Goal: Information Seeking & Learning: Learn about a topic

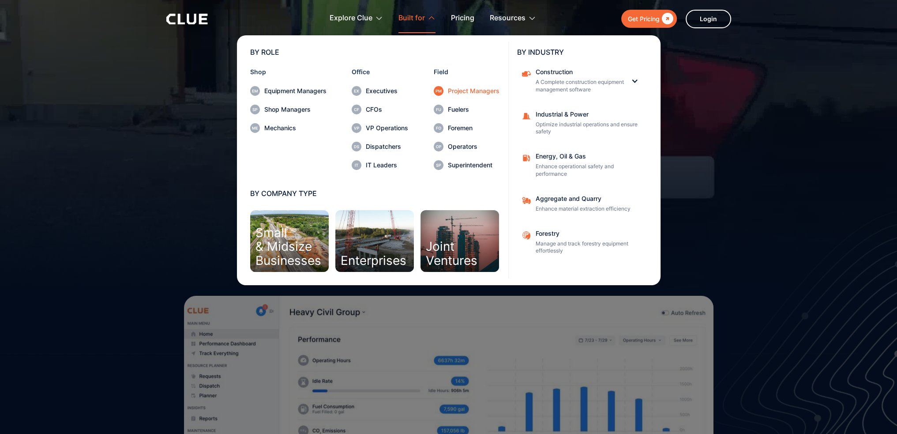
click at [452, 91] on div "Project Managers" at bounding box center [474, 91] width 52 height 6
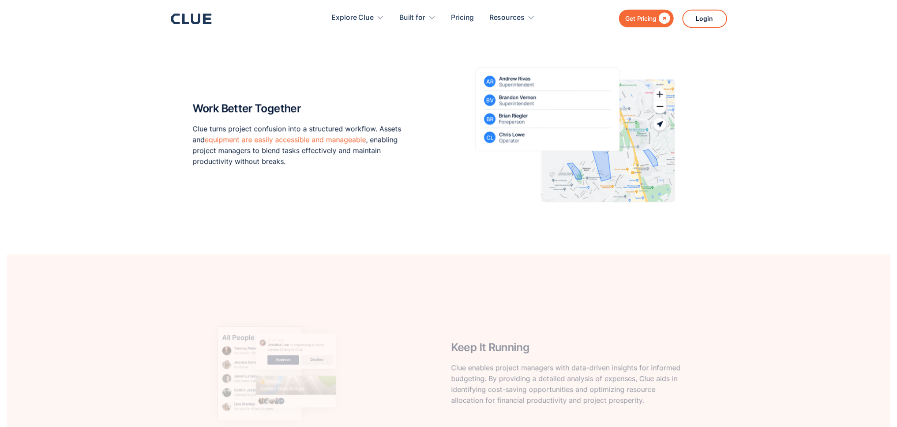
scroll to position [816, 0]
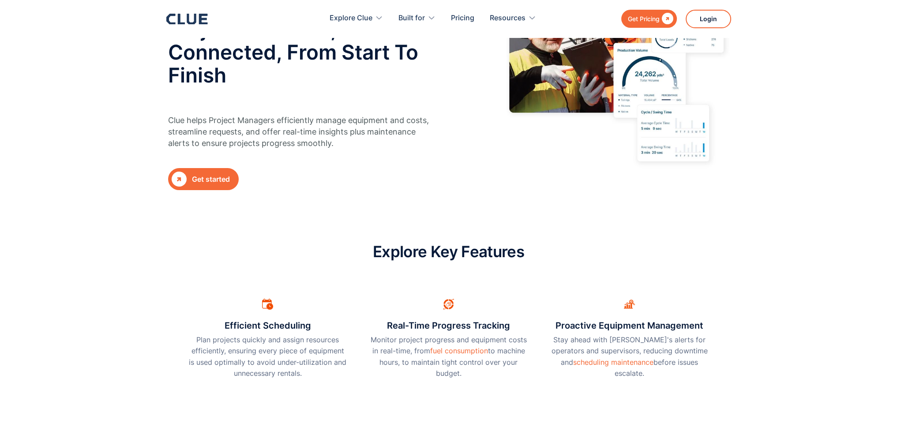
scroll to position [0, 0]
